Goal: Information Seeking & Learning: Learn about a topic

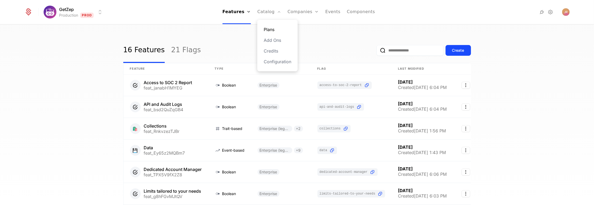
click at [274, 30] on link "Plans" at bounding box center [278, 29] width 28 height 6
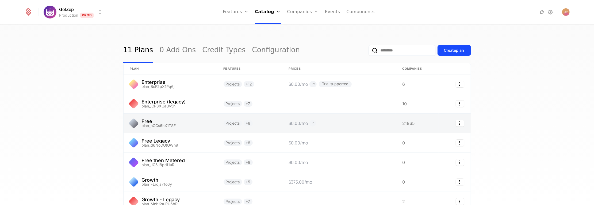
click at [141, 120] on link at bounding box center [171, 122] width 94 height 19
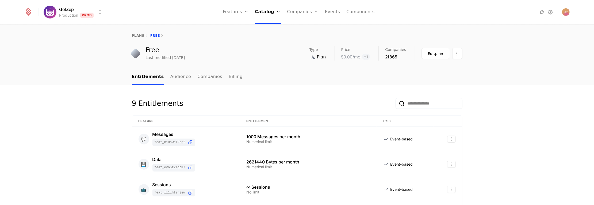
click at [586, 83] on div "Entitlements Audience Companies Billing" at bounding box center [297, 77] width 594 height 16
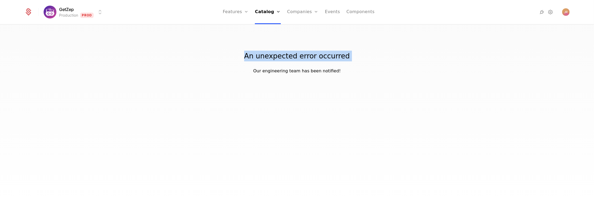
drag, startPoint x: 593, startPoint y: 34, endPoint x: 572, endPoint y: 27, distance: 21.1
click at [583, 28] on div "An unexpected error occurred Our engineering team has been notified!" at bounding box center [297, 49] width 594 height 49
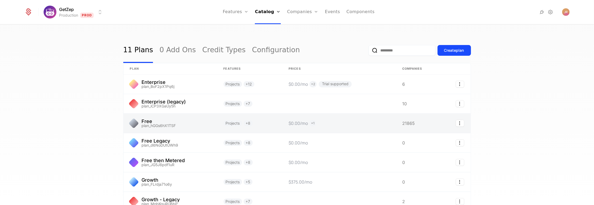
click at [144, 116] on link at bounding box center [171, 122] width 94 height 19
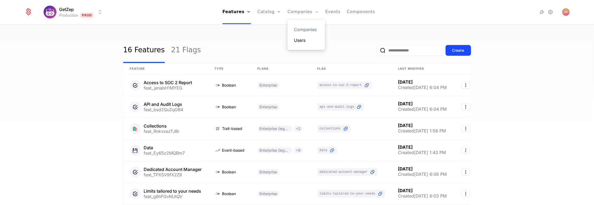
click at [302, 43] on div "Companies Users" at bounding box center [306, 35] width 37 height 30
click at [304, 23] on div "Companies Users" at bounding box center [306, 35] width 37 height 30
click at [304, 40] on link "Users" at bounding box center [306, 40] width 25 height 6
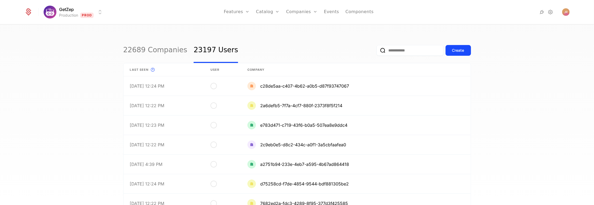
click at [389, 42] on div "Create" at bounding box center [424, 50] width 94 height 25
click at [389, 40] on div "Create" at bounding box center [424, 50] width 94 height 25
click at [384, 44] on div "Create" at bounding box center [424, 50] width 94 height 25
click at [377, 55] on input "email" at bounding box center [410, 50] width 67 height 11
paste input "**********"
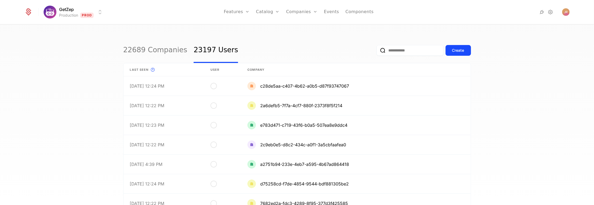
type input "**********"
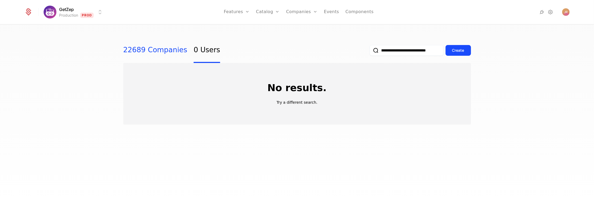
click at [171, 51] on link "22689 Companies" at bounding box center [155, 50] width 64 height 25
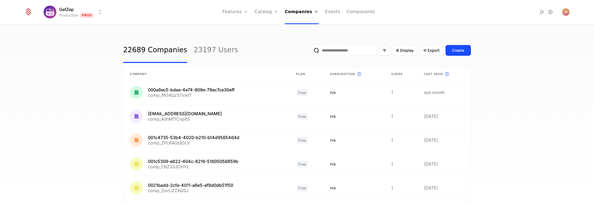
click at [330, 50] on input "email" at bounding box center [343, 50] width 67 height 11
paste input "**********"
type input "**********"
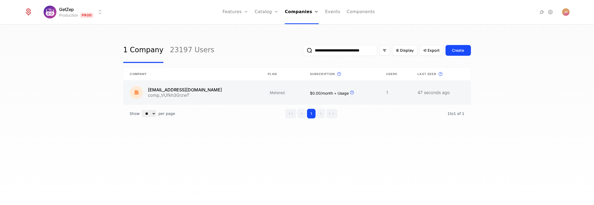
click at [198, 94] on link at bounding box center [193, 93] width 138 height 24
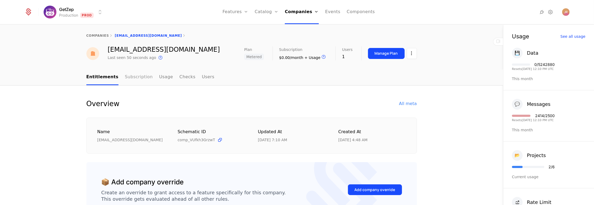
click at [136, 75] on link "Subscription" at bounding box center [139, 77] width 28 height 16
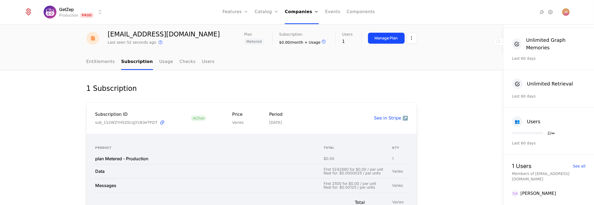
scroll to position [16, 0]
click at [160, 63] on link "Usage" at bounding box center [167, 61] width 14 height 16
